Goal: Information Seeking & Learning: Learn about a topic

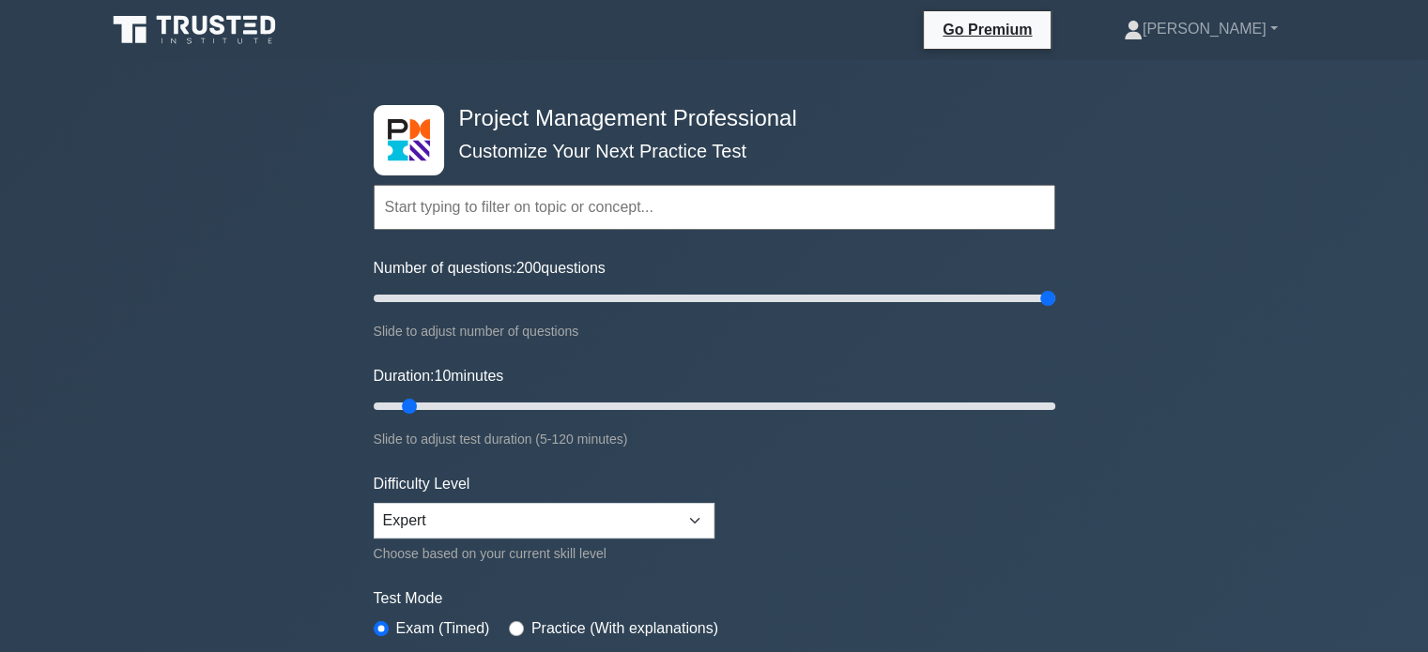
drag, startPoint x: 396, startPoint y: 289, endPoint x: 1125, endPoint y: 304, distance: 728.6
click at [1055, 304] on input "Number of questions: 200 questions" at bounding box center [714, 298] width 681 height 23
drag, startPoint x: 1050, startPoint y: 297, endPoint x: 403, endPoint y: 311, distance: 647.8
type input "10"
click at [403, 310] on input "Number of questions: 10 questions" at bounding box center [714, 298] width 681 height 23
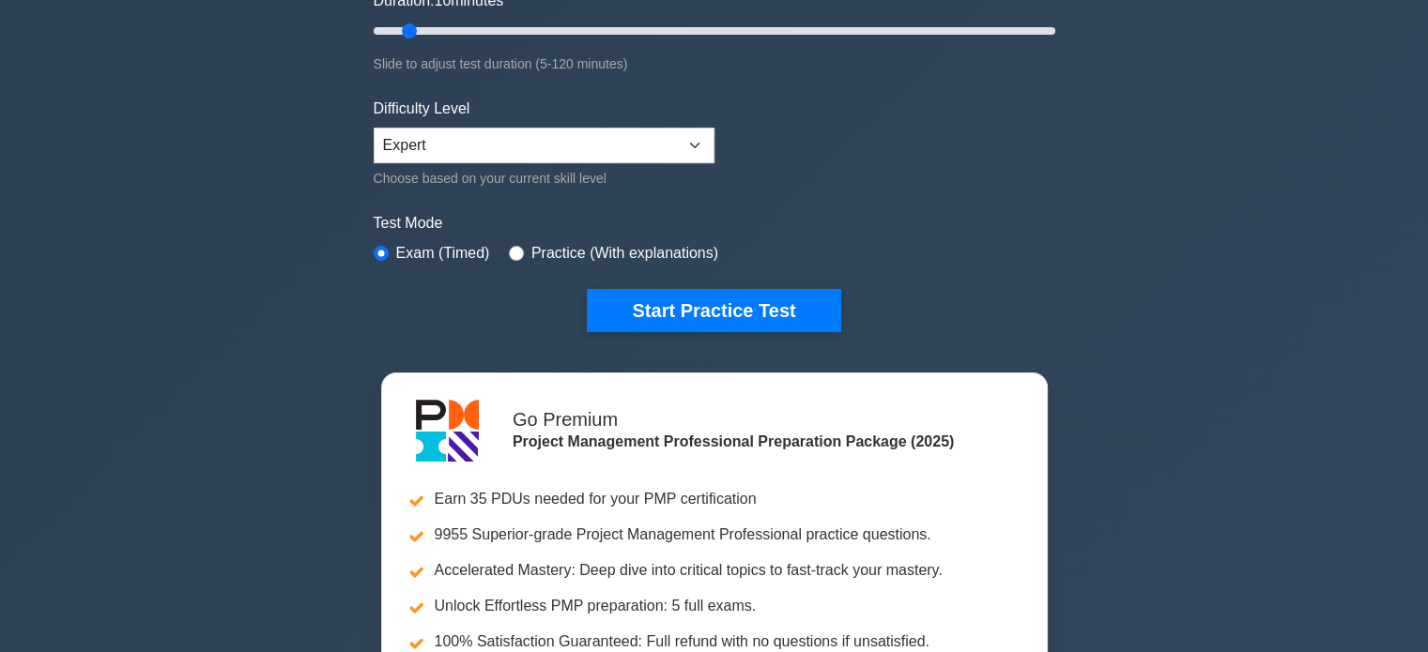
scroll to position [375, 0]
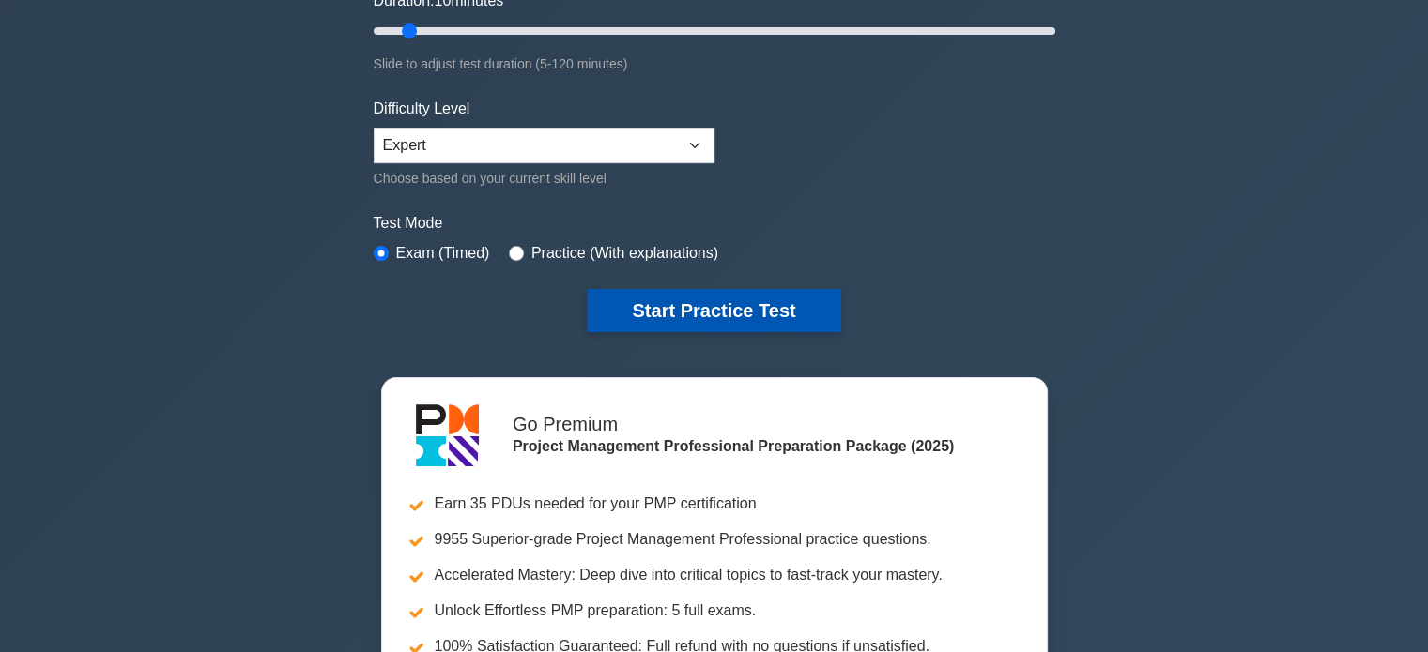
click at [689, 297] on button "Start Practice Test" at bounding box center [713, 310] width 253 height 43
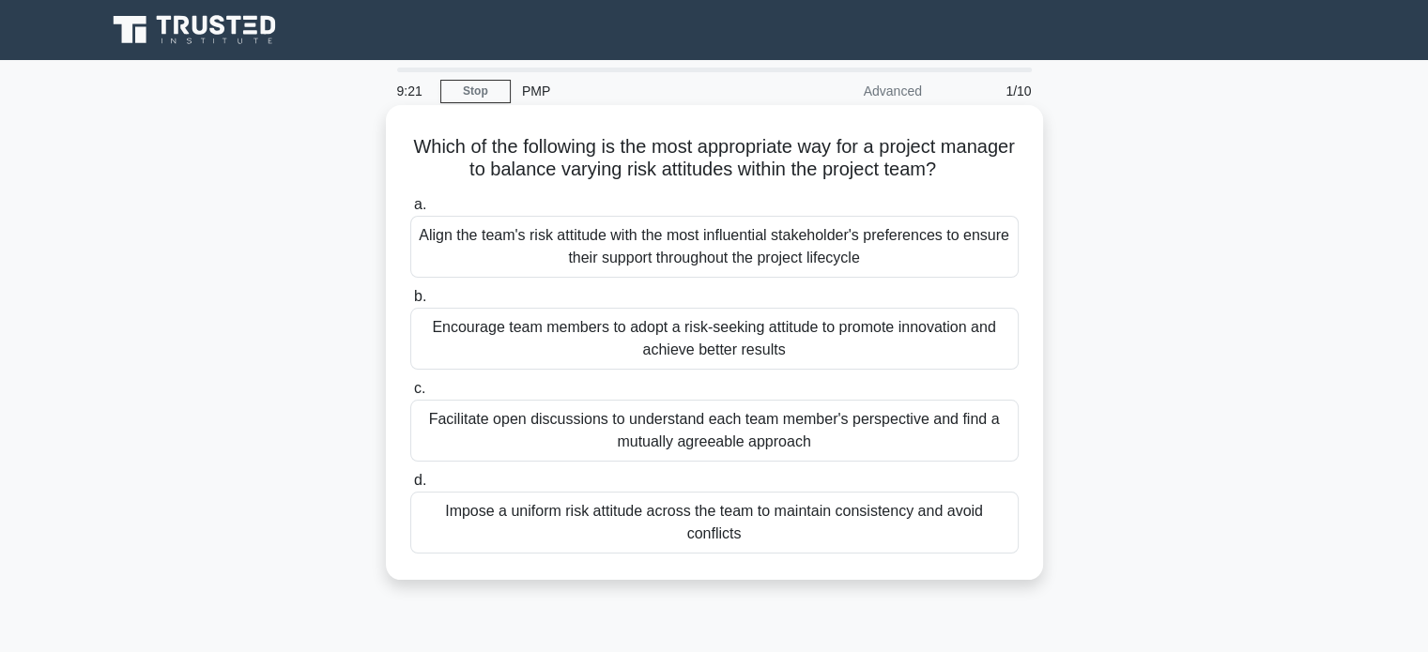
click at [731, 438] on div "Facilitate open discussions to understand each team member's perspective and fi…" at bounding box center [714, 431] width 608 height 62
click at [410, 395] on input "c. Facilitate open discussions to understand each team member's perspective and…" at bounding box center [410, 389] width 0 height 12
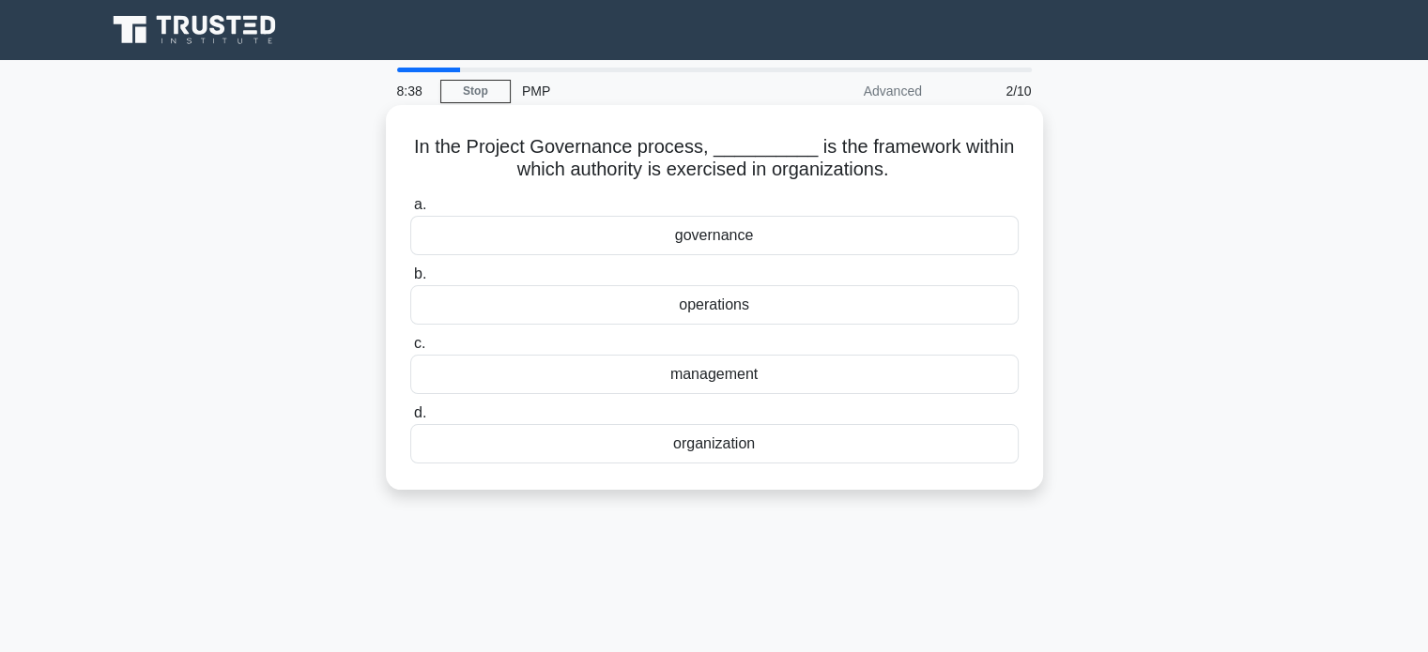
click at [716, 242] on div "governance" at bounding box center [714, 235] width 608 height 39
click at [410, 211] on input "a. governance" at bounding box center [410, 205] width 0 height 12
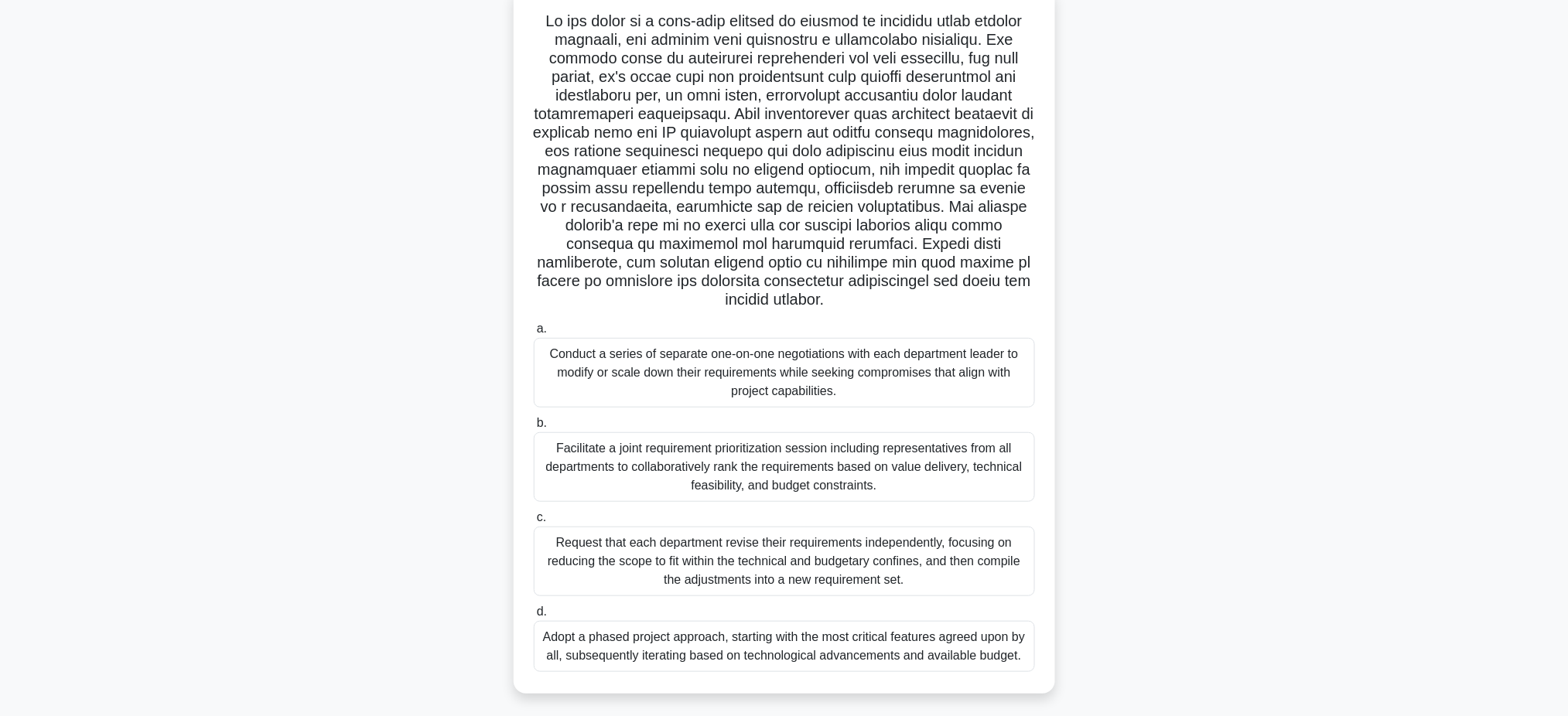
scroll to position [107, 0]
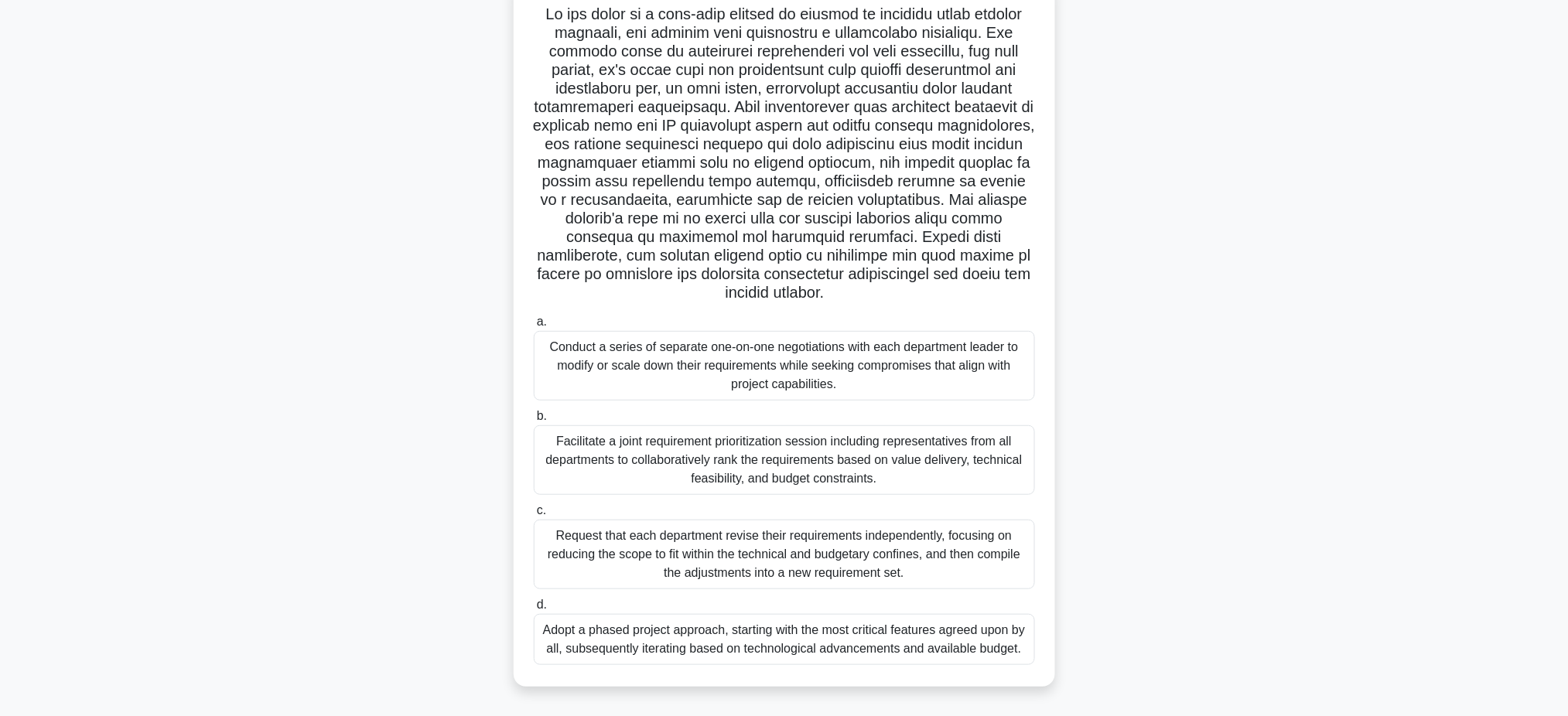
click at [735, 466] on div "Facilitate a joint requirement prioritization session including representatives…" at bounding box center [784, 460] width 501 height 69
click at [534, 422] on input "b. Facilitate a joint requirement prioritization session including representati…" at bounding box center [534, 416] width 0 height 10
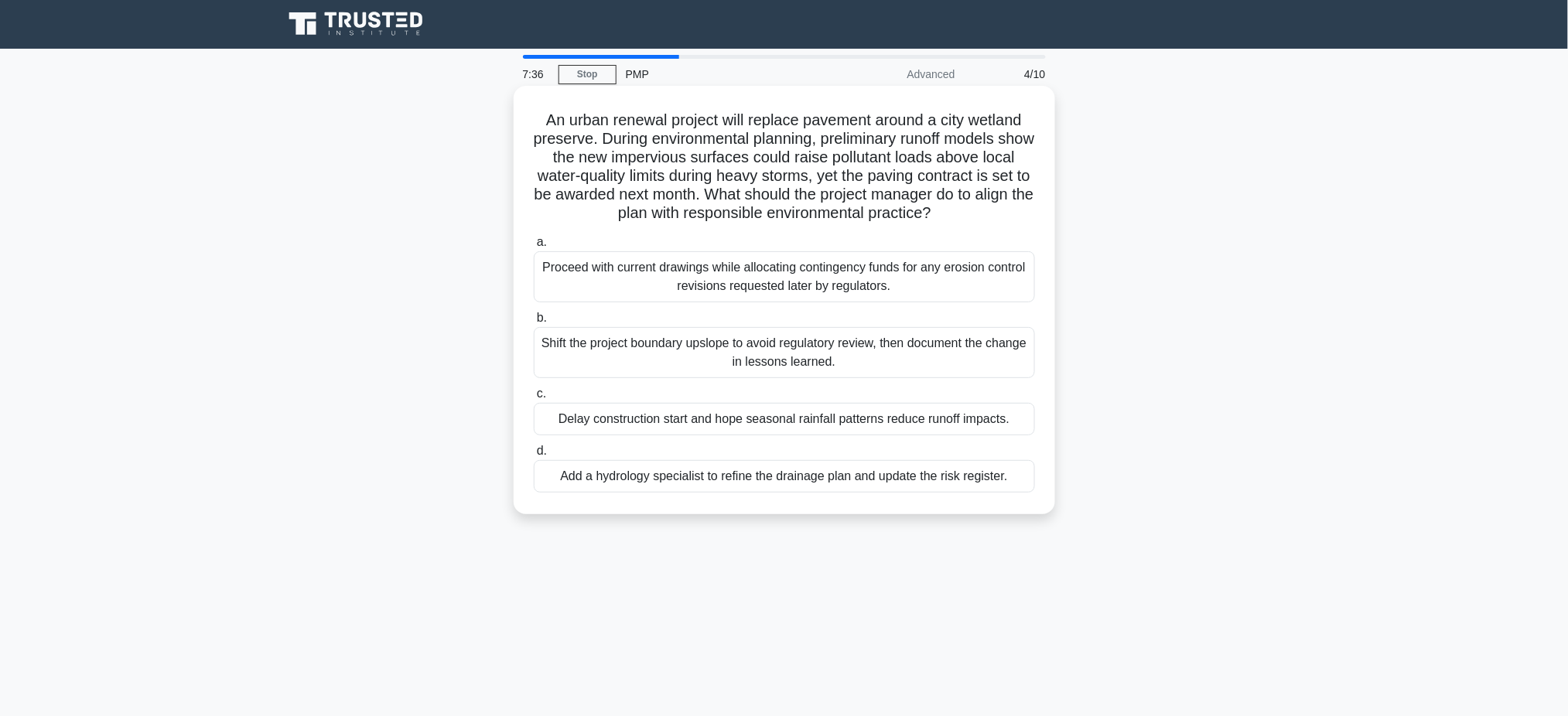
scroll to position [0, 0]
click at [743, 478] on div "Add a hydrology specialist to refine the drainage plan and update the risk regi…" at bounding box center [784, 476] width 501 height 32
click at [534, 457] on input "d. Add a hydrology specialist to refine the drainage plan and update the risk r…" at bounding box center [534, 452] width 0 height 10
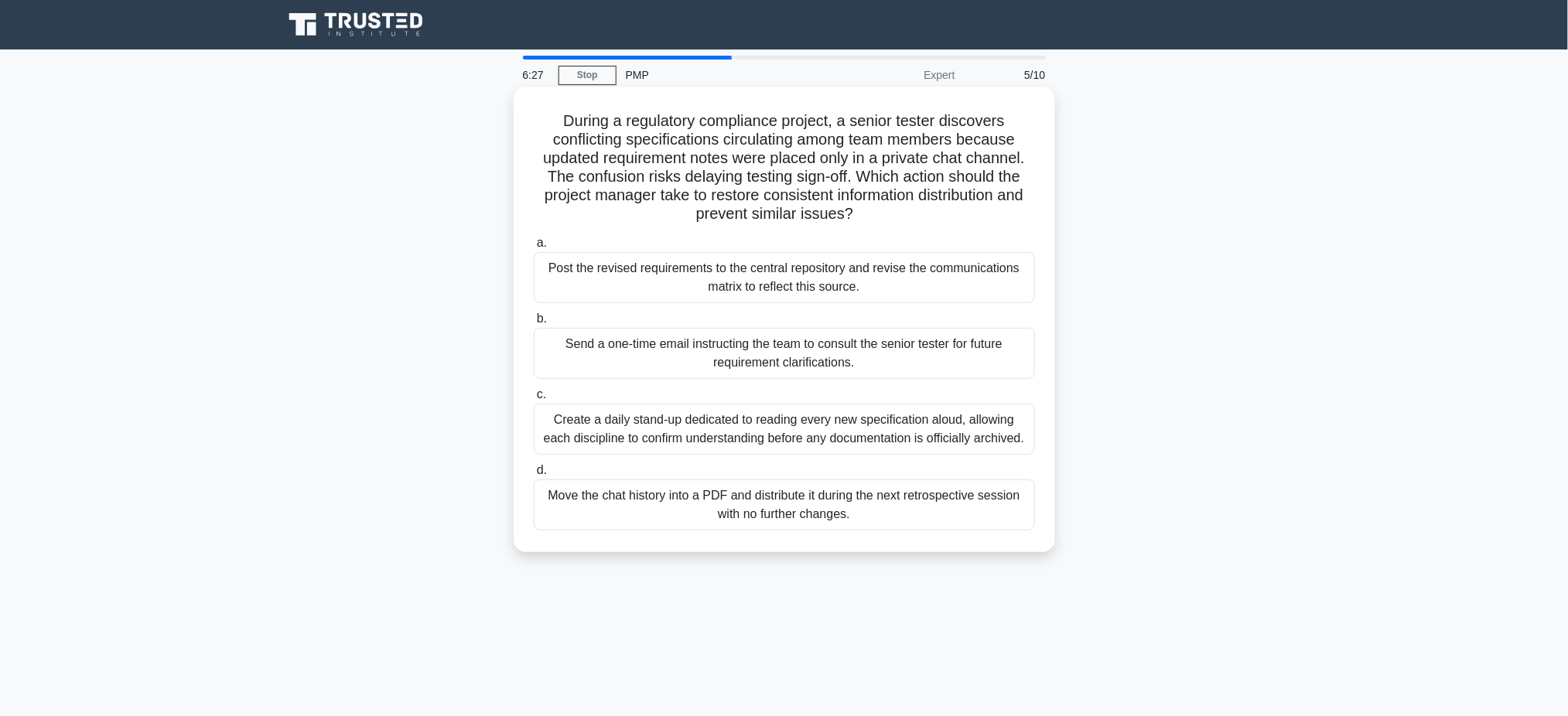
click at [814, 288] on div "Post the revised requirements to the central repository and revise the communic…" at bounding box center [784, 278] width 501 height 51
click at [534, 248] on input "a. Post the revised requirements to the central repository and revise the commu…" at bounding box center [534, 243] width 0 height 10
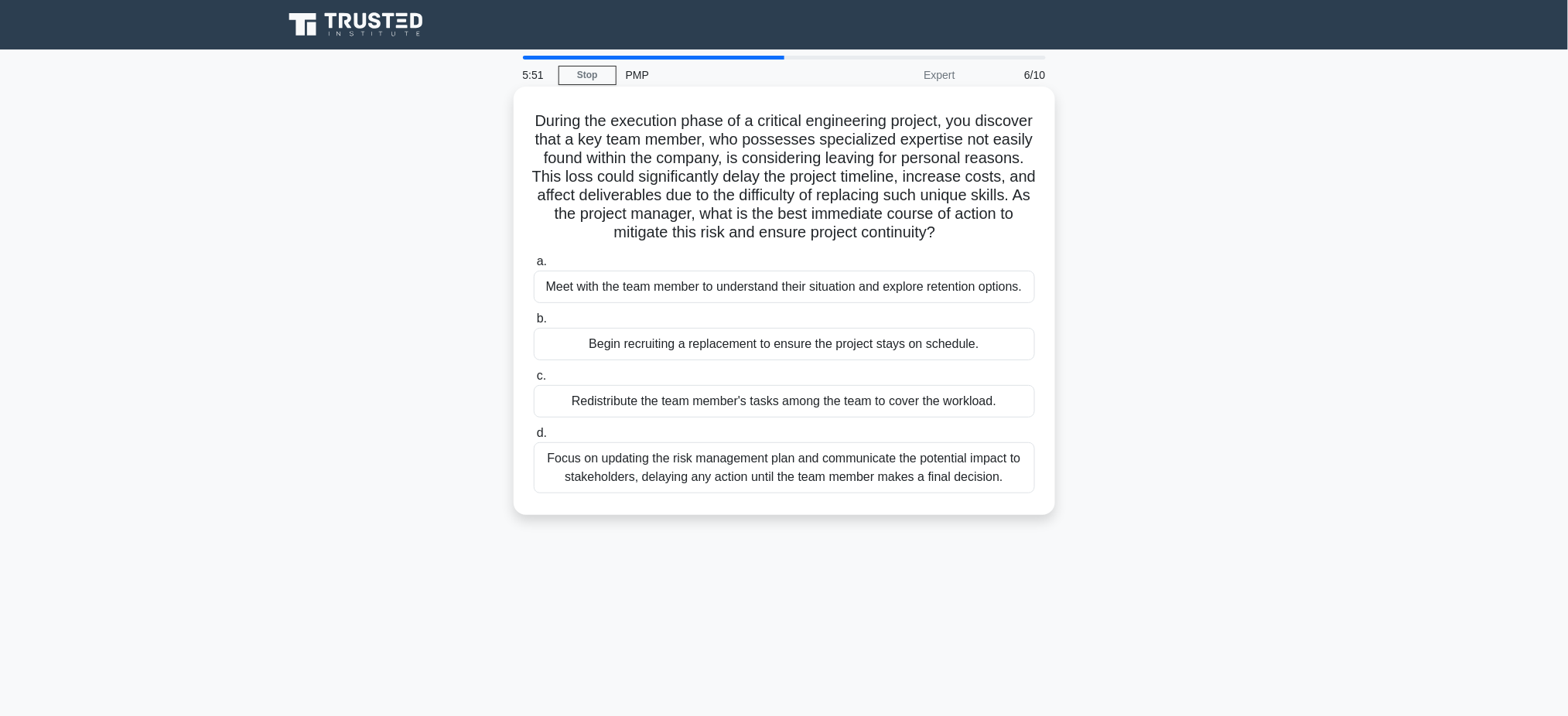
click at [760, 292] on div "Meet with the team member to understand their situation and explore retention o…" at bounding box center [784, 287] width 501 height 32
click at [534, 267] on input "a. Meet with the team member to understand their situation and explore retentio…" at bounding box center [534, 262] width 0 height 10
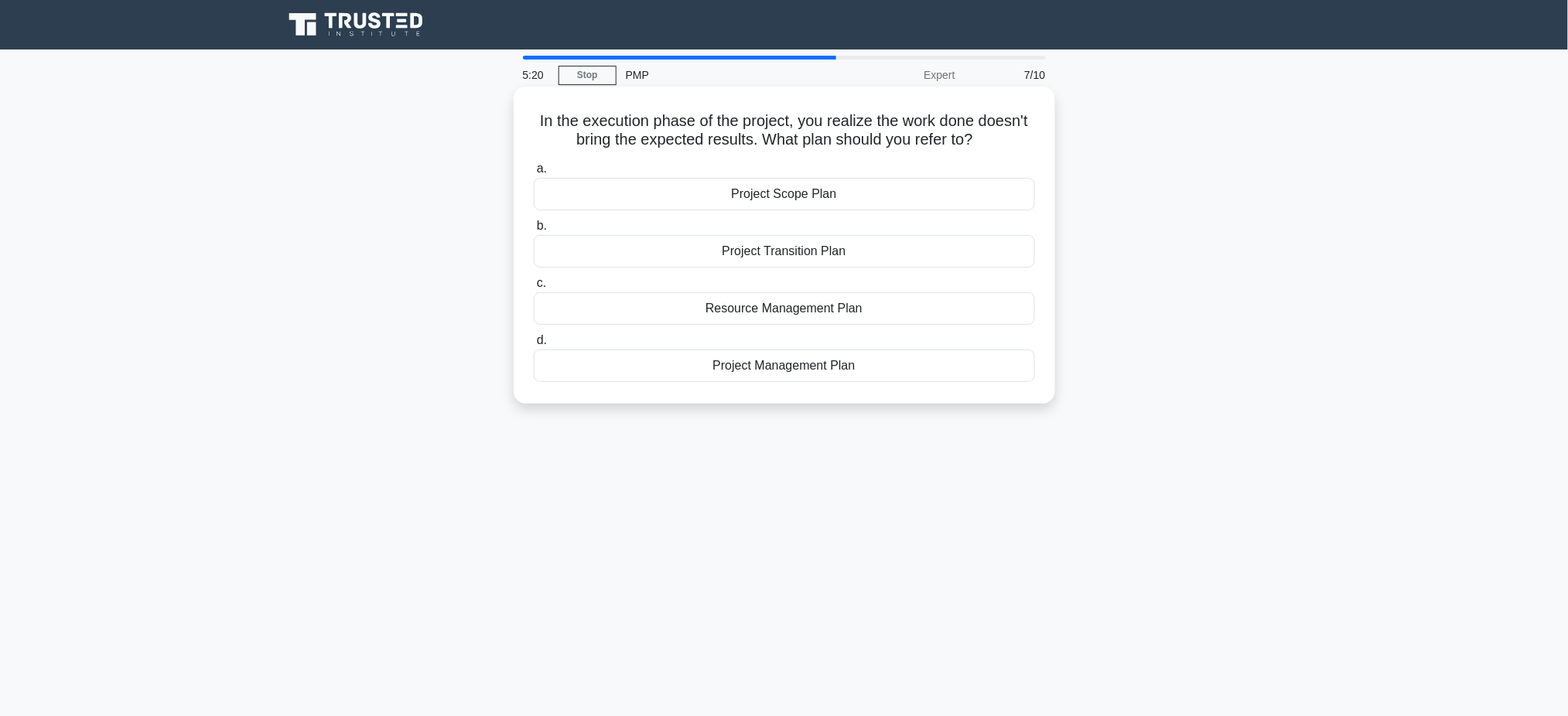
click at [795, 311] on div "Resource Management Plan" at bounding box center [784, 308] width 501 height 32
click at [839, 312] on div "Resource Management Plan" at bounding box center [784, 308] width 501 height 32
click at [534, 288] on input "c. Resource Management Plan" at bounding box center [534, 283] width 0 height 10
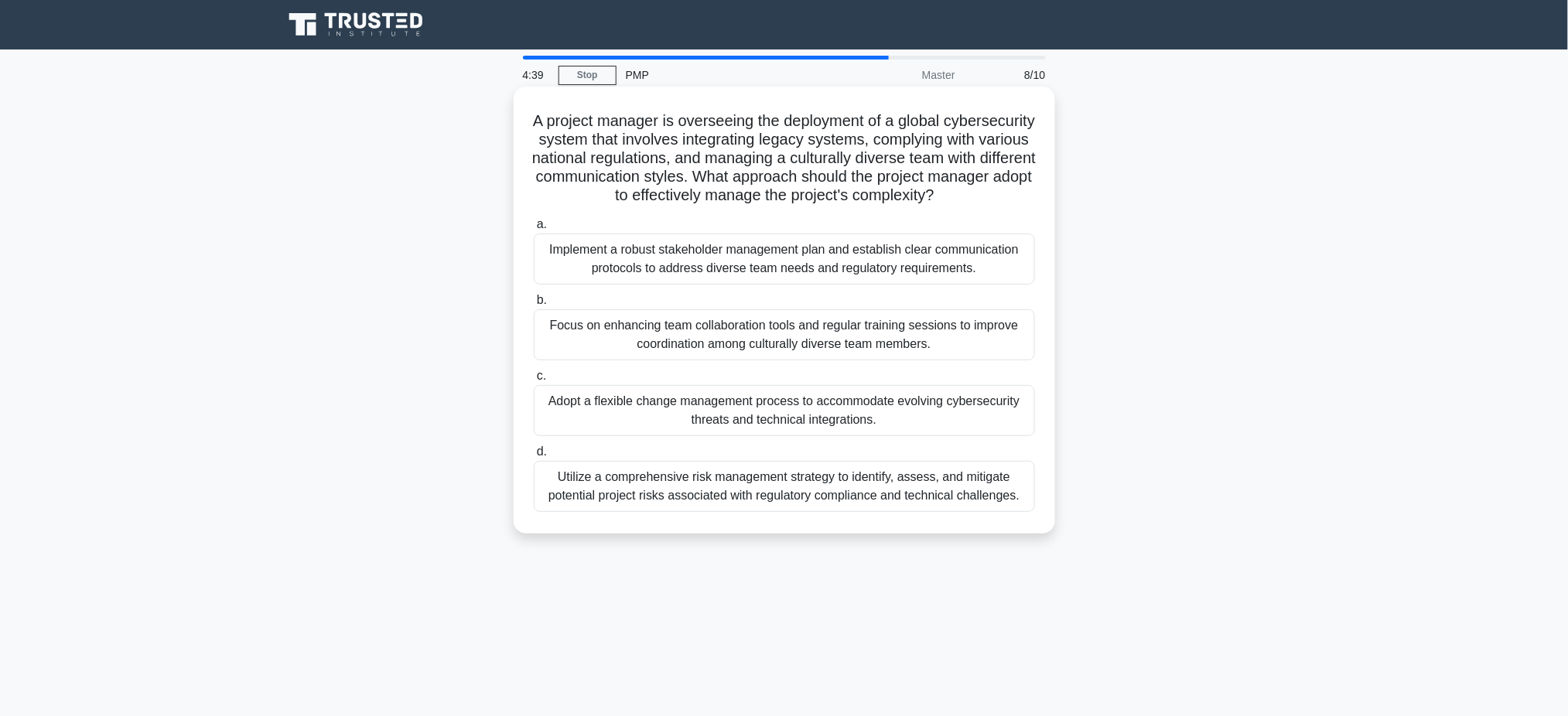
click at [720, 280] on div "Implement a robust stakeholder management plan and establish clear communicatio…" at bounding box center [784, 259] width 501 height 51
click at [534, 230] on input "a. Implement a robust stakeholder management plan and establish clear communica…" at bounding box center [534, 225] width 0 height 10
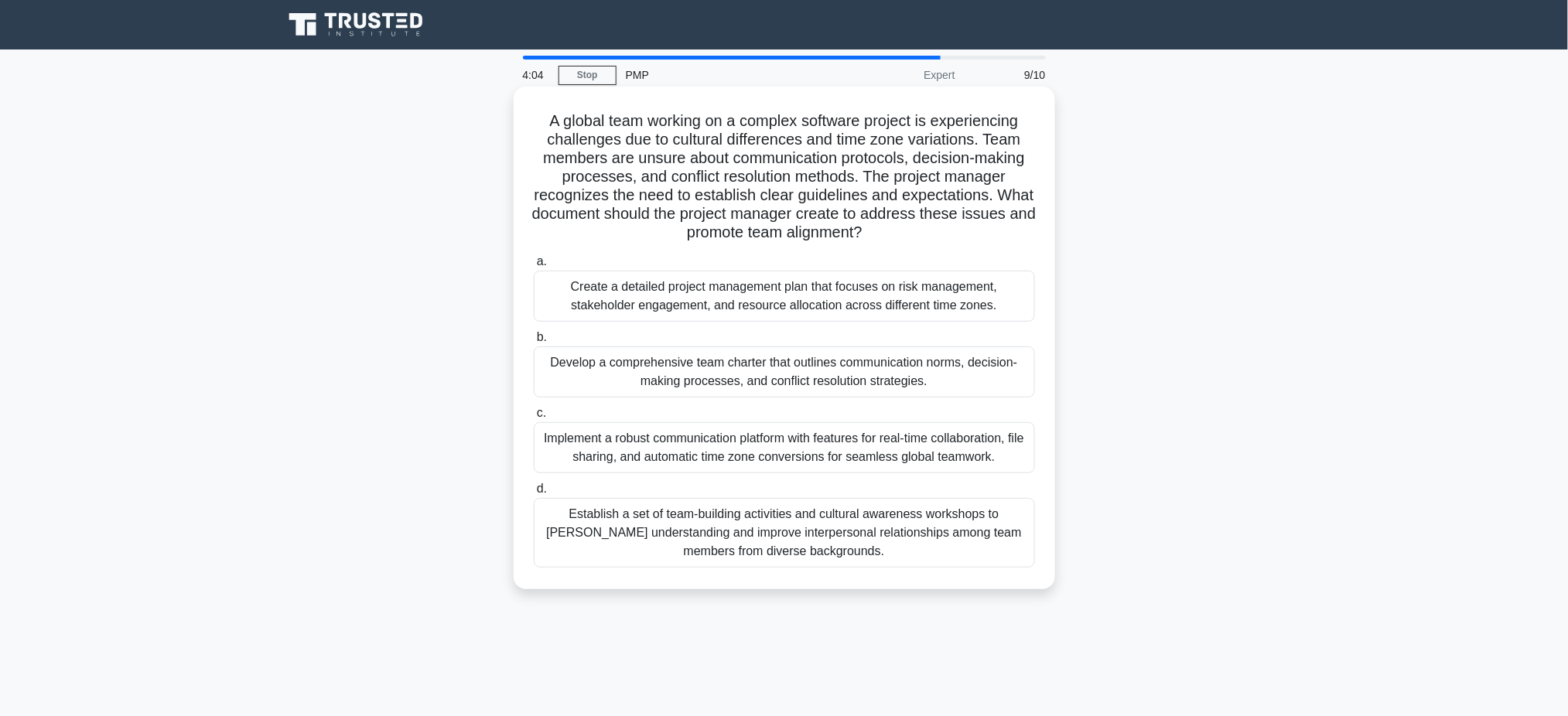
click at [709, 368] on div "Develop a comprehensive team charter that outlines communication norms, decisio…" at bounding box center [784, 372] width 501 height 51
click at [534, 343] on input "b. Develop a comprehensive team charter that outlines communication norms, deci…" at bounding box center [534, 338] width 0 height 10
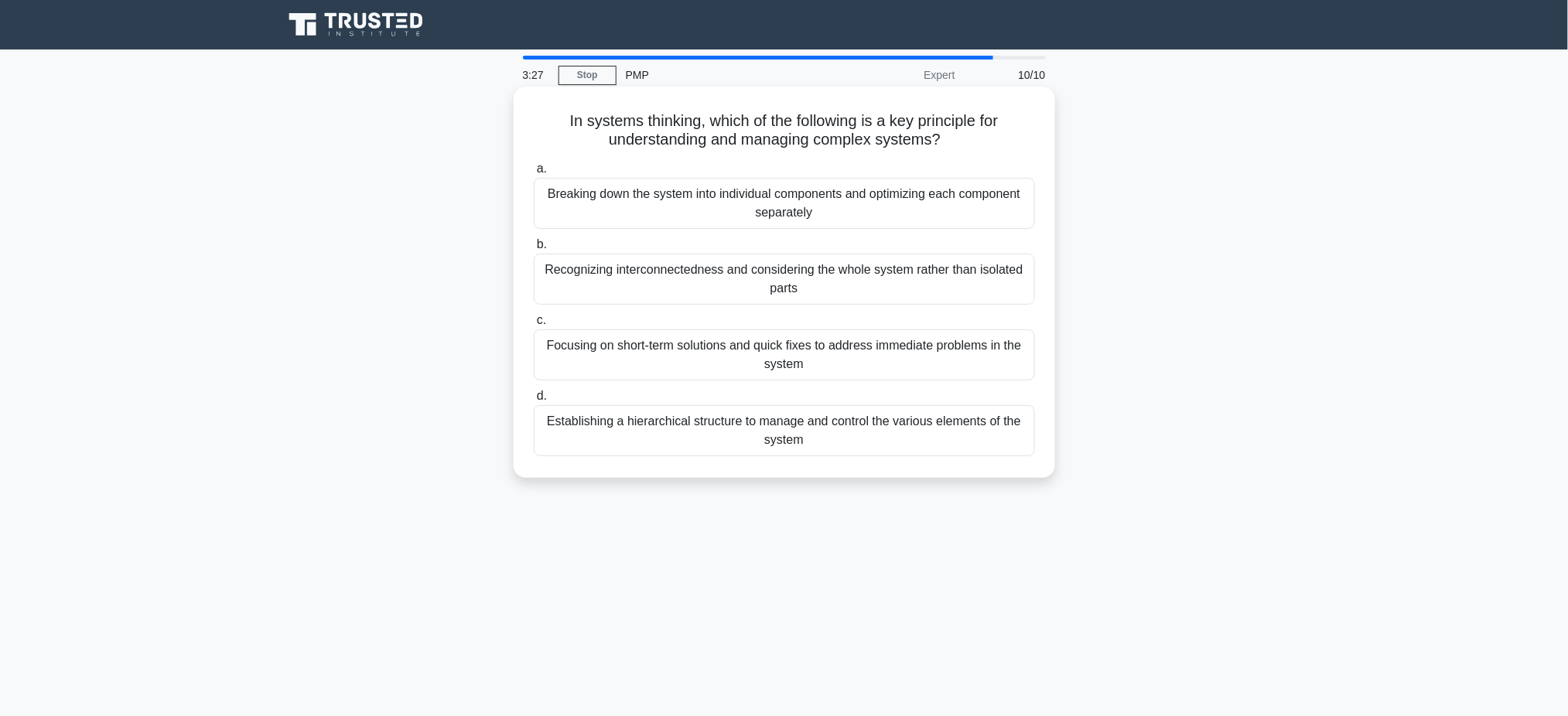
click at [929, 277] on div "Recognizing interconnectedness and considering the whole system rather than iso…" at bounding box center [784, 279] width 501 height 51
click at [534, 250] on input "b. Recognizing interconnectedness and considering the whole system rather than …" at bounding box center [534, 245] width 0 height 10
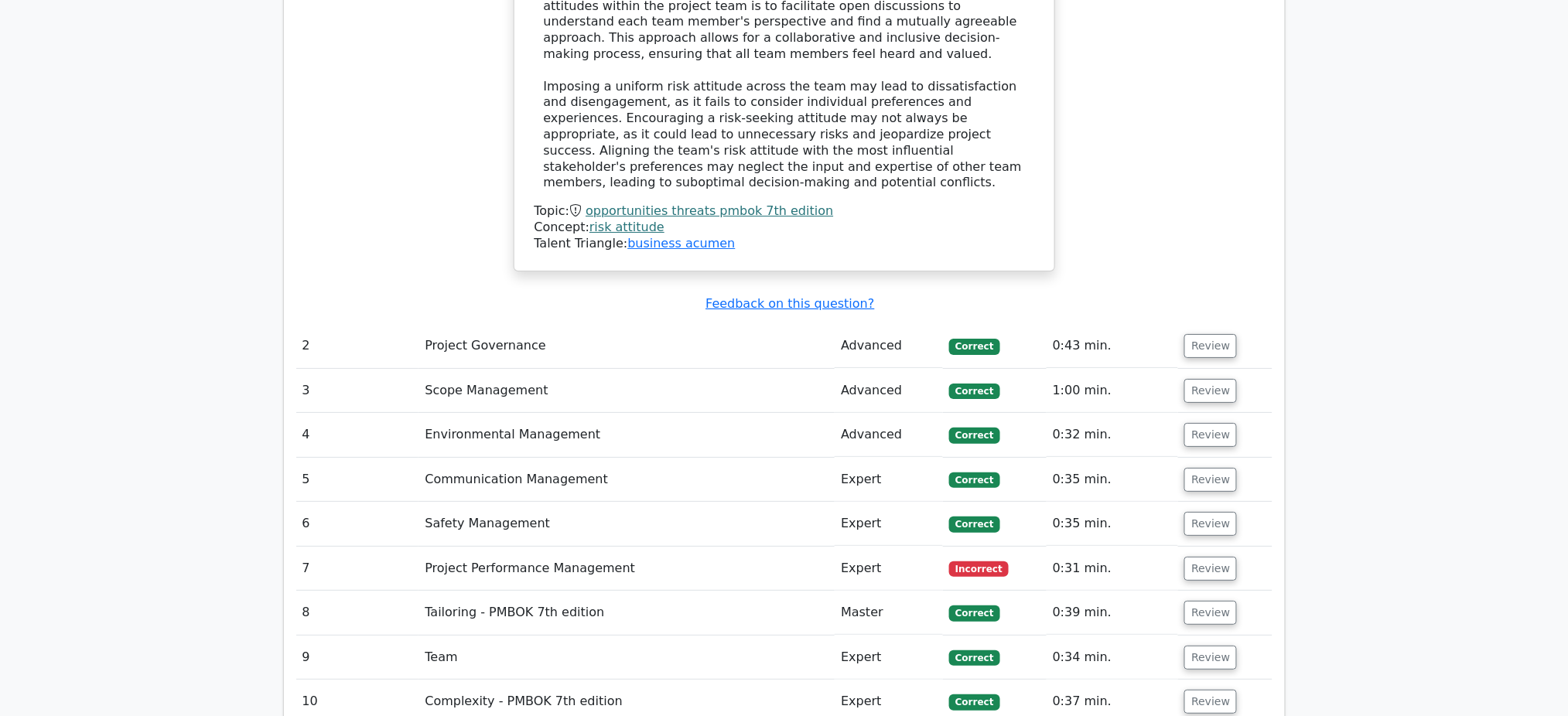
scroll to position [2057, 0]
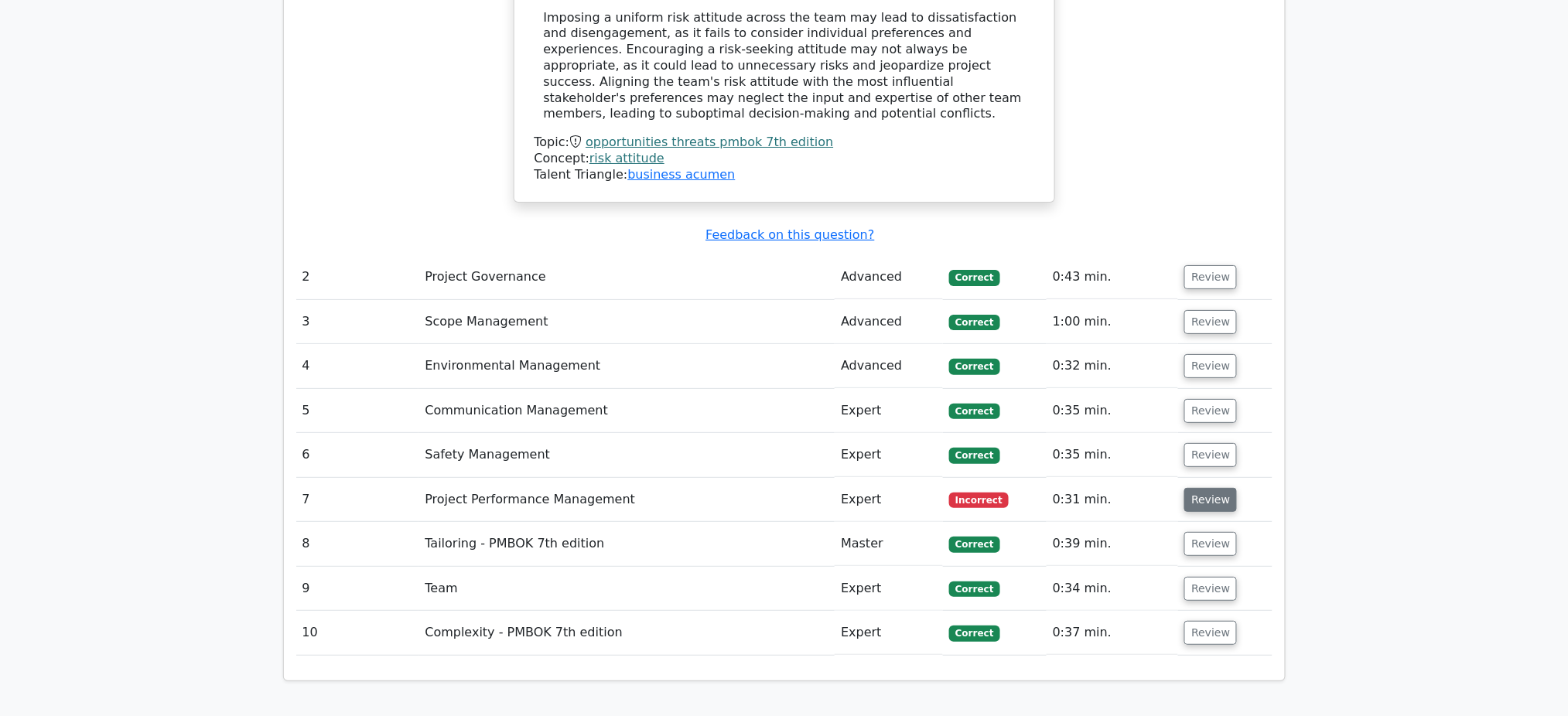
click at [1188, 488] on button "Review" at bounding box center [1210, 499] width 53 height 24
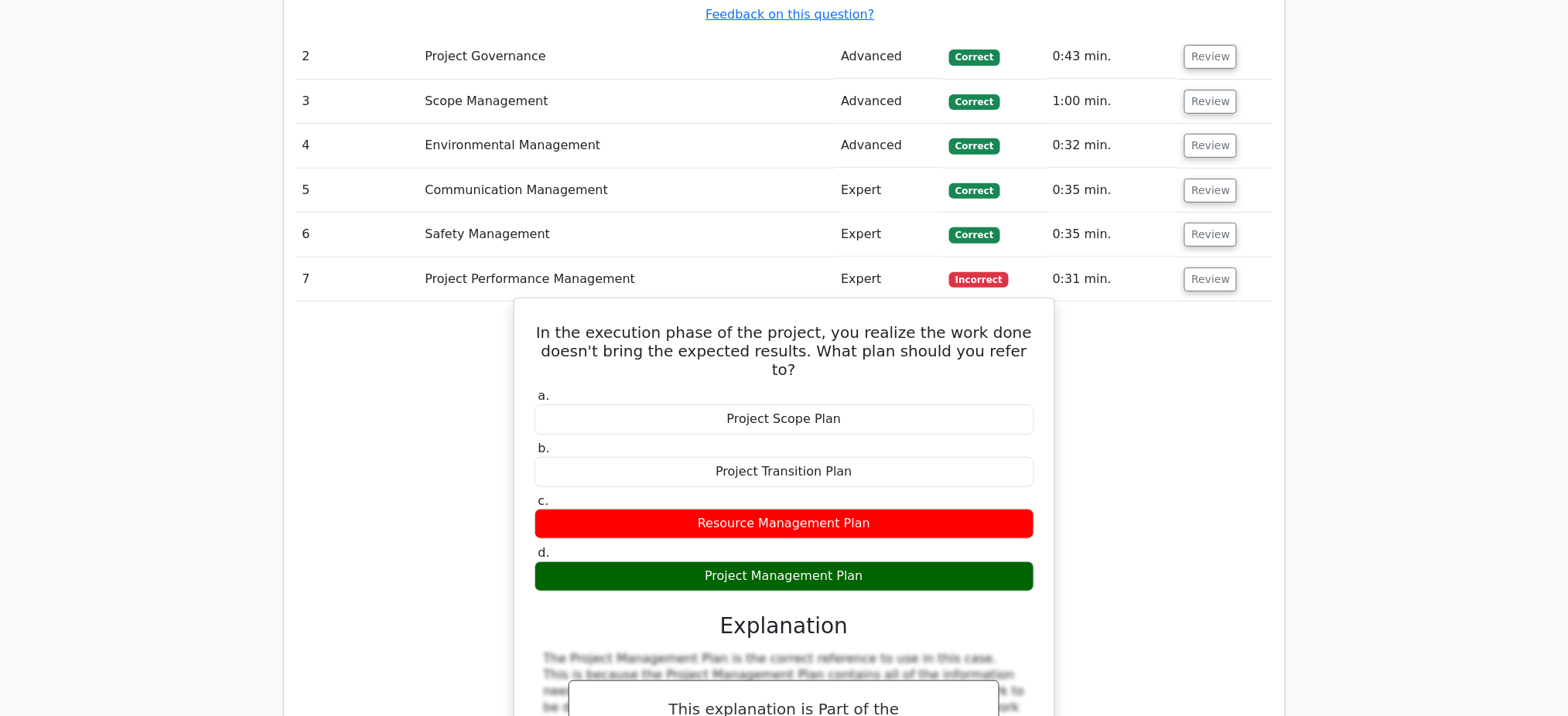
scroll to position [2366, 0]
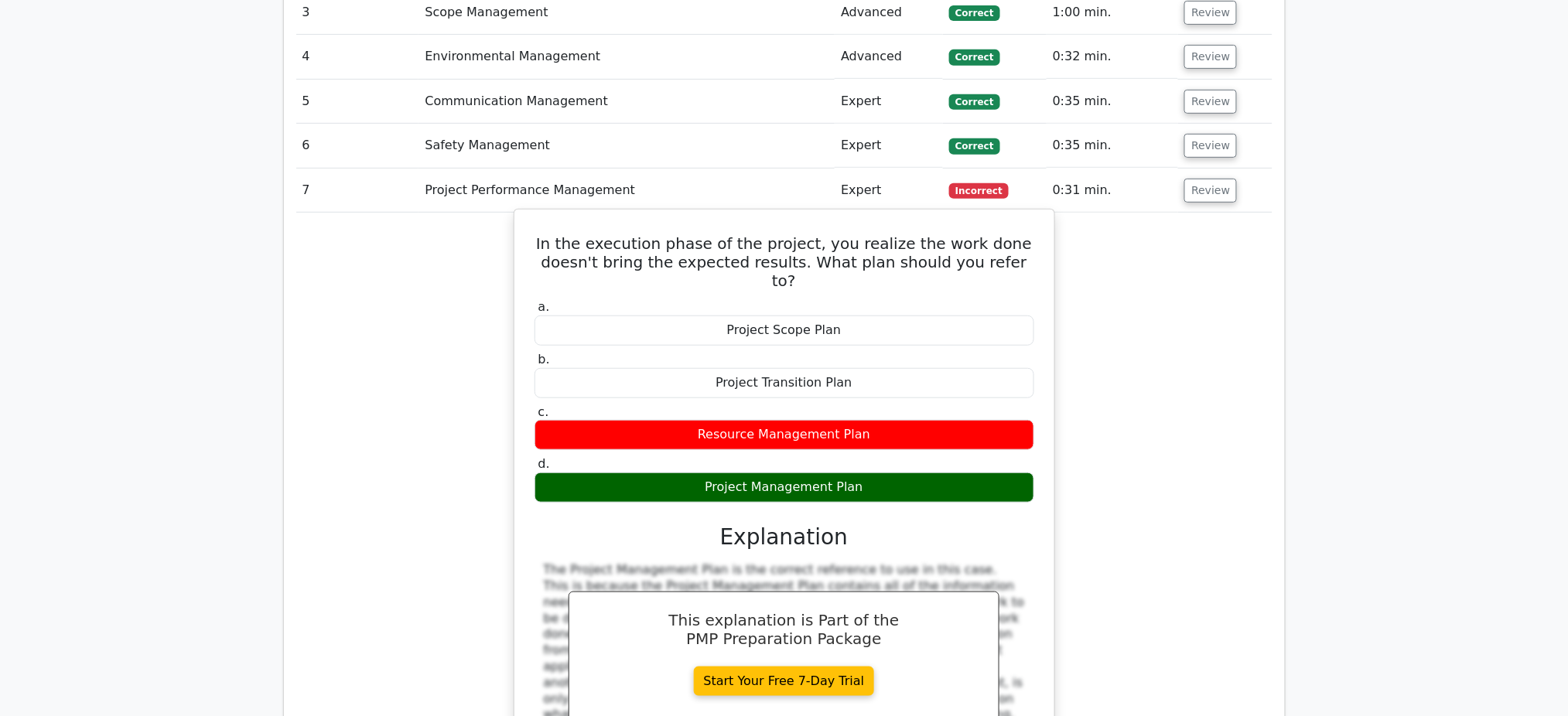
click at [804, 368] on div "Project Transition Plan" at bounding box center [784, 383] width 499 height 30
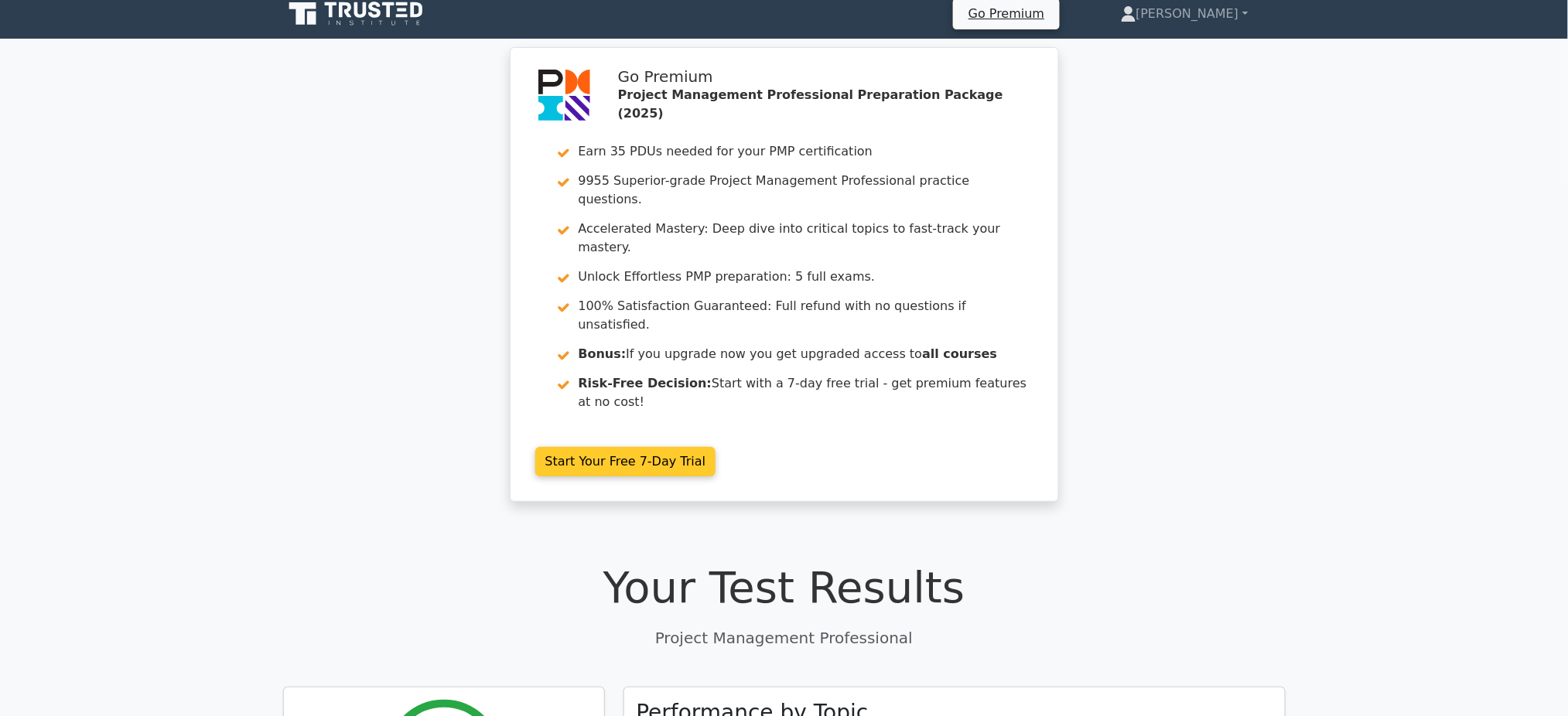
scroll to position [0, 0]
